Goal: Transaction & Acquisition: Purchase product/service

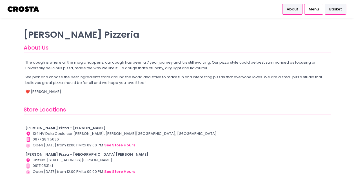
click at [346, 9] on li "Basket" at bounding box center [335, 9] width 23 height 18
click at [341, 9] on span "Basket" at bounding box center [335, 9] width 13 height 6
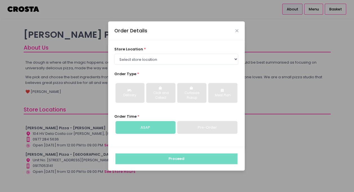
click at [153, 52] on div "store location * Select store location [PERSON_NAME] Pizza - [PERSON_NAME] Pizz…" at bounding box center [176, 56] width 124 height 18
click at [154, 54] on select "Select store location [PERSON_NAME] Pizza - [PERSON_NAME] Pizza - [GEOGRAPHIC_D…" at bounding box center [176, 59] width 124 height 11
select select "65090bae48156caed44a5eb4"
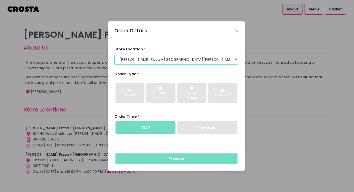
click at [114, 54] on select "Select store location [PERSON_NAME] Pizza - [PERSON_NAME] Pizza - [GEOGRAPHIC_D…" at bounding box center [176, 59] width 124 height 11
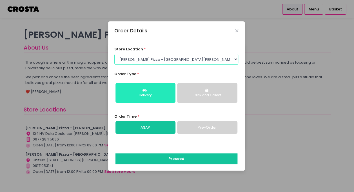
scroll to position [19, 0]
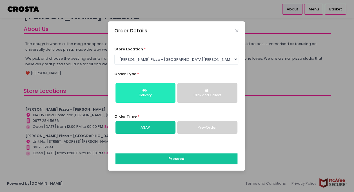
click at [158, 95] on div "Delivery" at bounding box center [145, 95] width 52 height 5
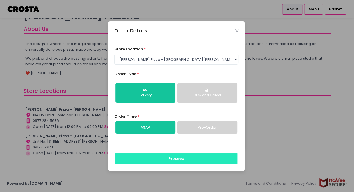
click at [181, 163] on button "Proceed" at bounding box center [177, 159] width 122 height 11
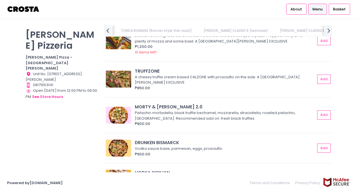
scroll to position [0, 104]
click at [174, 30] on link "TONDA ROMANA (Roman style thin crust)" at bounding box center [156, 30] width 82 height 11
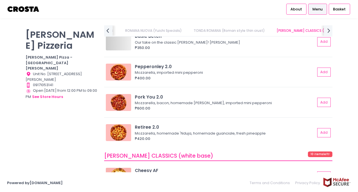
scroll to position [436, 0]
click at [185, 107] on div "₱600.00" at bounding box center [225, 109] width 181 height 6
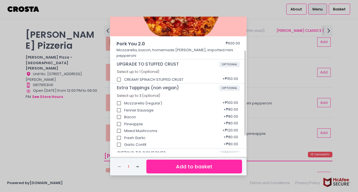
scroll to position [56, 0]
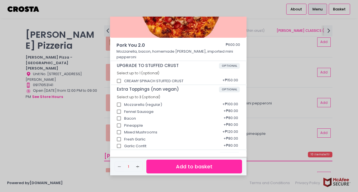
click at [177, 163] on button "Add to basket" at bounding box center [195, 167] width 96 height 14
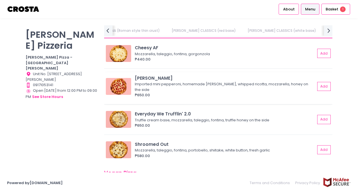
scroll to position [547, 0]
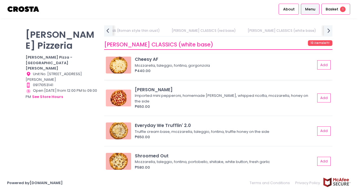
click at [260, 69] on div "₱440.00" at bounding box center [225, 71] width 181 height 6
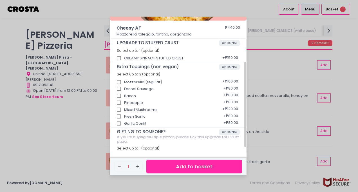
scroll to position [81, 0]
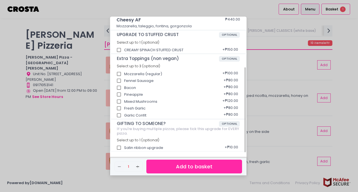
click at [195, 164] on button "Add to basket" at bounding box center [195, 167] width 96 height 14
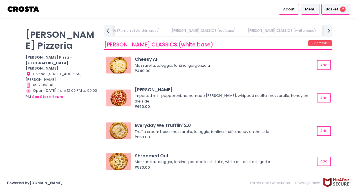
click at [337, 6] on div "Basket 2" at bounding box center [336, 9] width 29 height 11
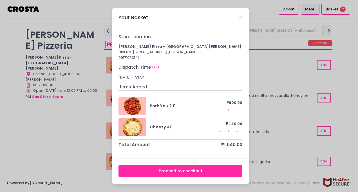
scroll to position [1, 0]
click at [155, 70] on button "EDIT" at bounding box center [156, 67] width 8 height 6
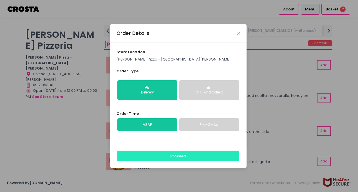
click at [160, 155] on button "Proceed" at bounding box center [179, 156] width 122 height 11
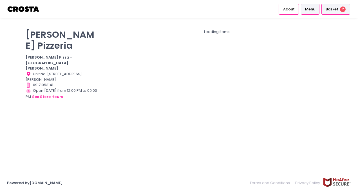
click at [341, 8] on span "2" at bounding box center [343, 9] width 6 height 6
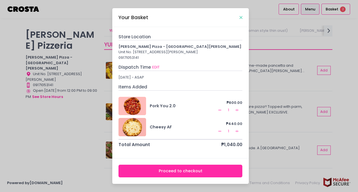
click at [240, 16] on icon "Close" at bounding box center [241, 18] width 3 height 4
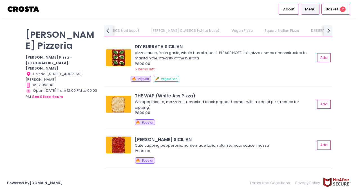
scroll to position [766, 0]
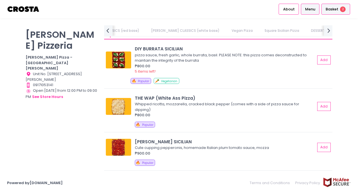
click at [339, 6] on div "Basket 2" at bounding box center [336, 9] width 29 height 11
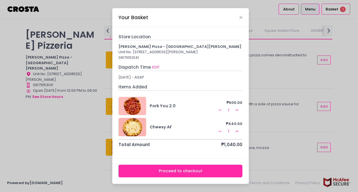
click at [218, 112] on icon "Remove Created with Sketch." at bounding box center [220, 110] width 5 height 5
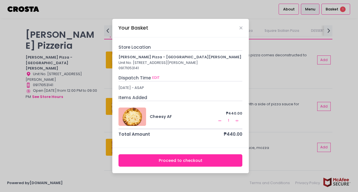
click at [219, 123] on icon "Remove Created with Sketch." at bounding box center [220, 121] width 5 height 5
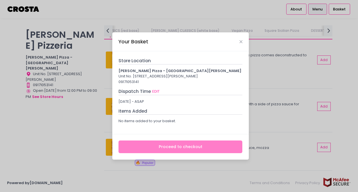
click at [327, 104] on div "Your Basket Store Location [PERSON_NAME] Pizza - [GEOGRAPHIC_DATA][PERSON_NAME]…" at bounding box center [179, 96] width 358 height 192
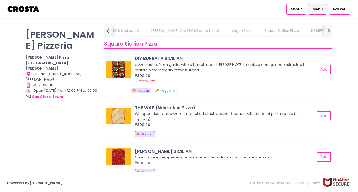
scroll to position [755, 0]
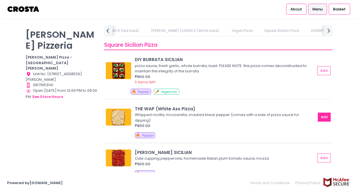
click at [321, 117] on button "Add" at bounding box center [324, 117] width 13 height 9
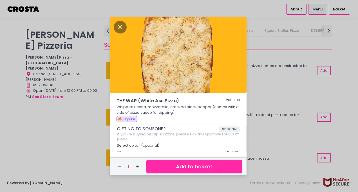
scroll to position [6, 0]
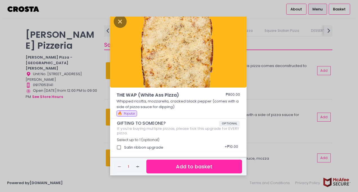
click at [208, 169] on button "Add to basket" at bounding box center [195, 167] width 96 height 14
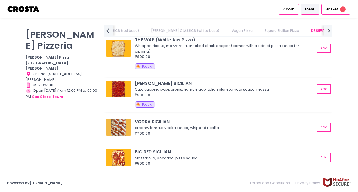
scroll to position [825, 0]
click at [318, 86] on button "Add" at bounding box center [324, 88] width 13 height 9
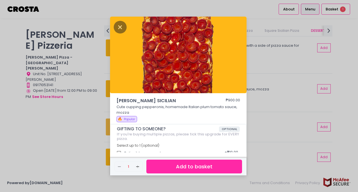
click at [188, 166] on button "Add to basket" at bounding box center [195, 167] width 96 height 14
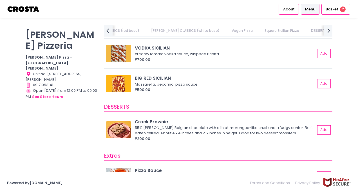
scroll to position [899, 0]
click at [348, 4] on div "Basket 2" at bounding box center [336, 9] width 29 height 11
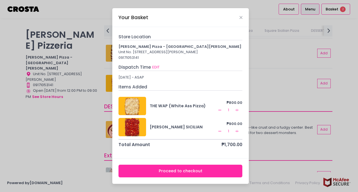
scroll to position [1, 0]
click at [240, 16] on icon "Close" at bounding box center [241, 18] width 3 height 4
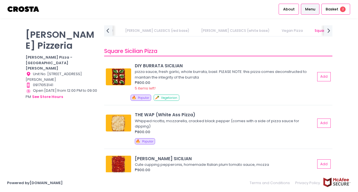
scroll to position [755, 0]
